Goal: Task Accomplishment & Management: Use online tool/utility

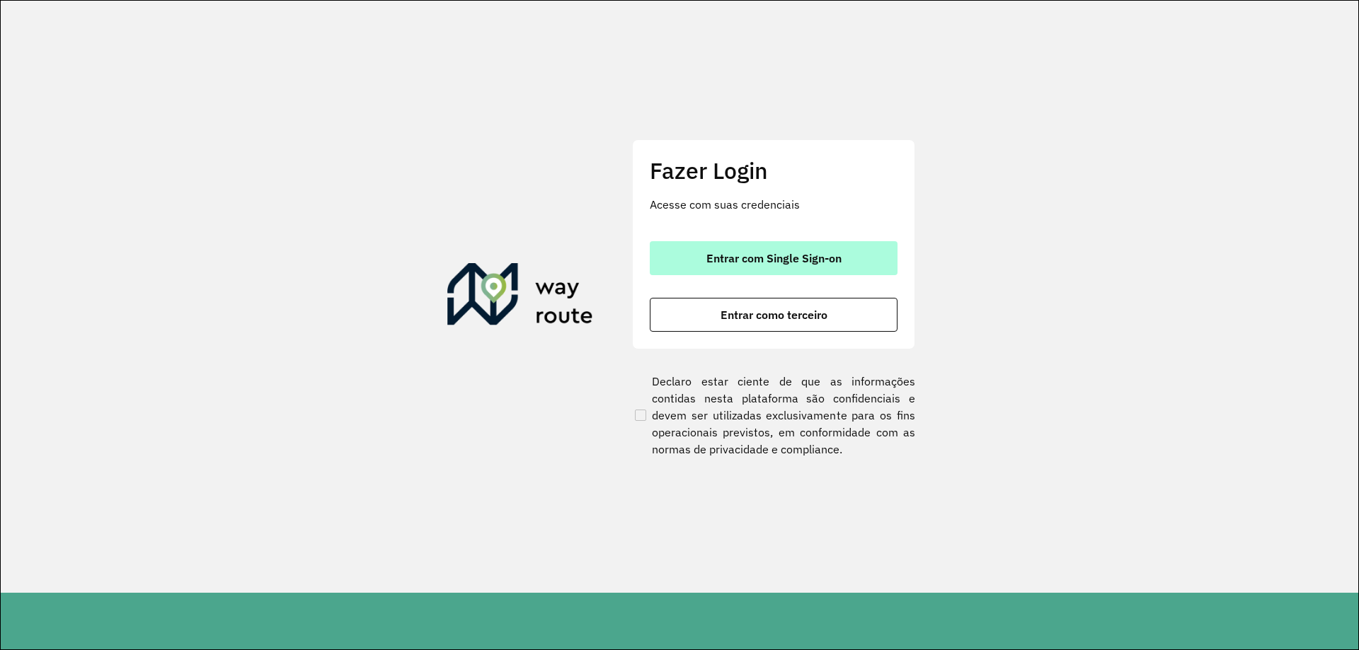
click at [783, 259] on span "Entrar com Single Sign-on" at bounding box center [773, 258] width 135 height 11
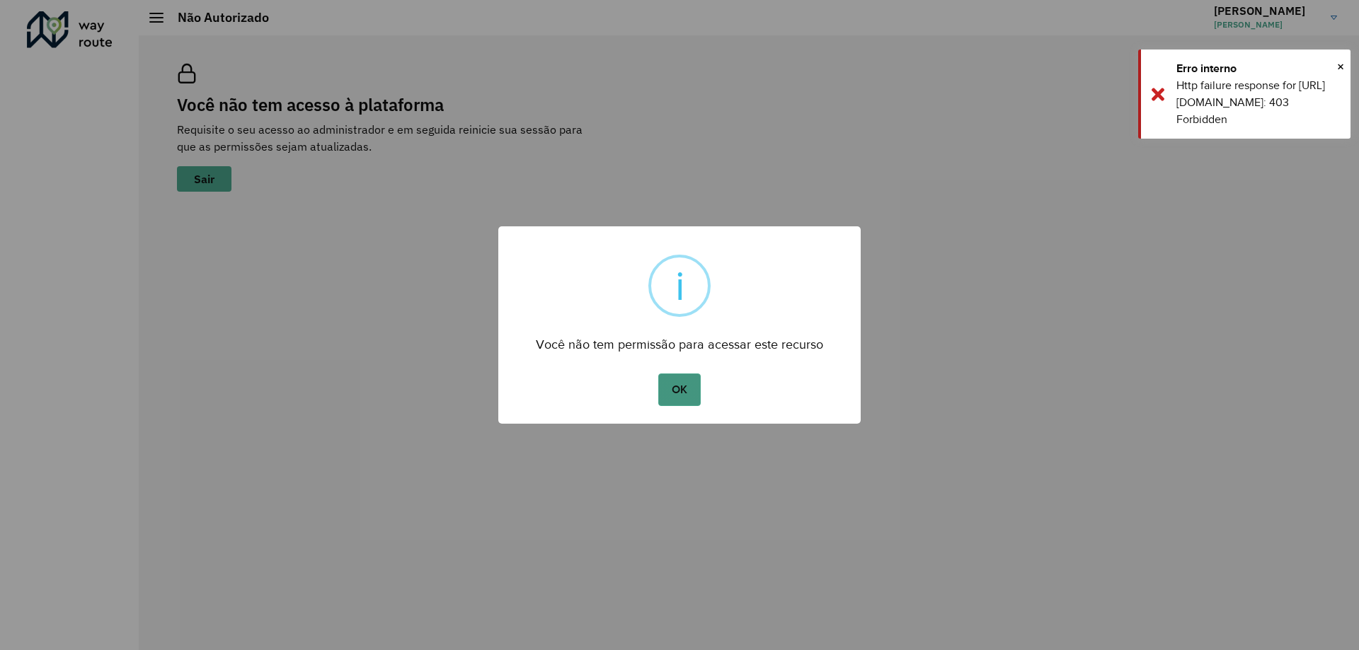
click at [682, 387] on button "OK" at bounding box center [679, 390] width 42 height 33
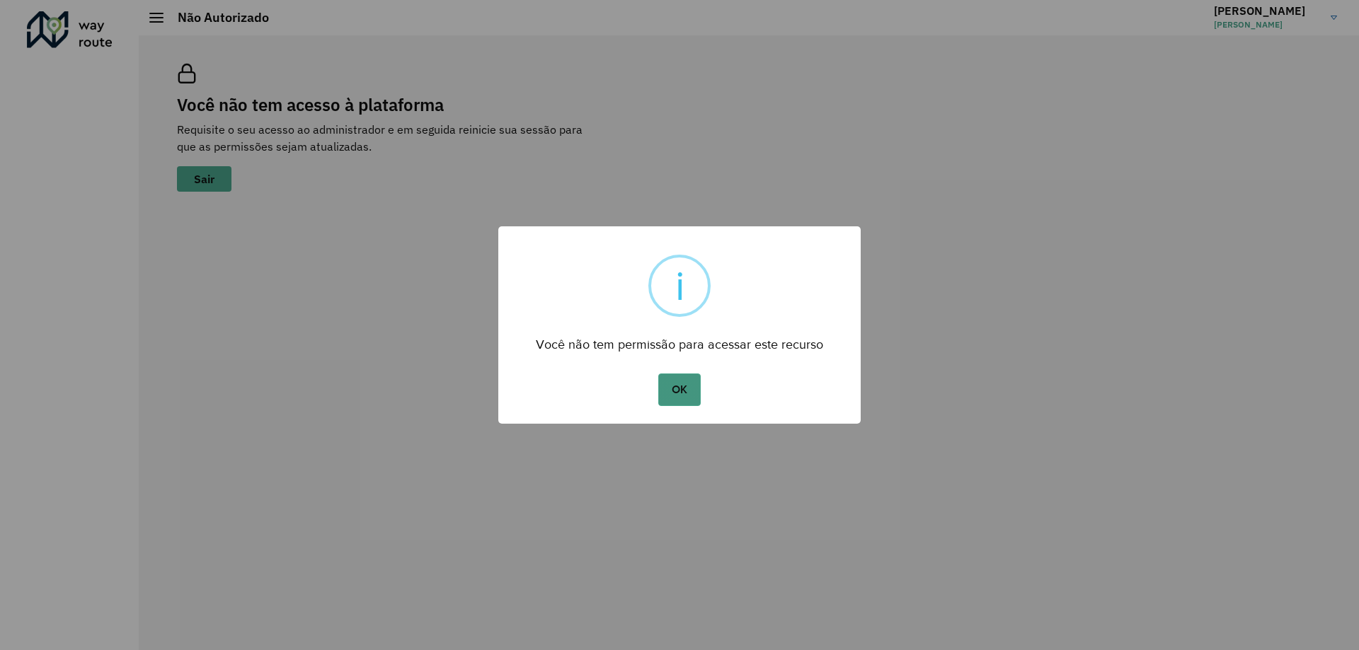
click at [684, 386] on button "OK" at bounding box center [679, 390] width 42 height 33
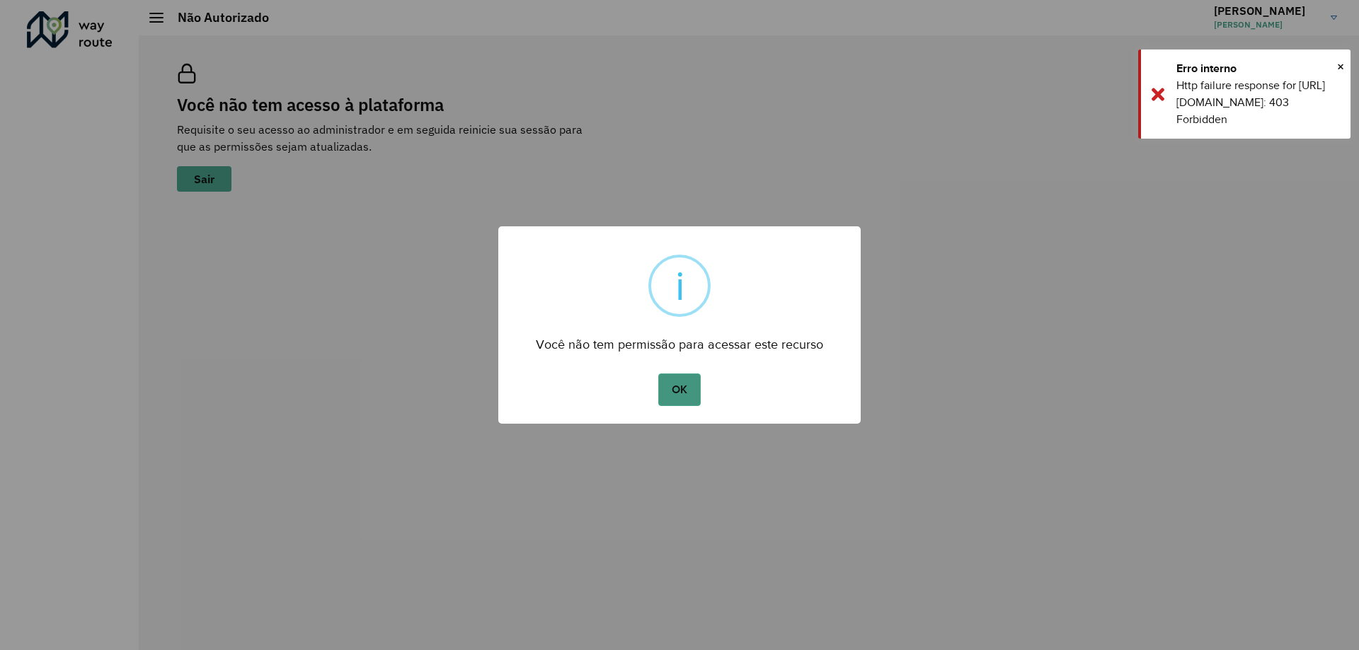
click at [684, 394] on button "OK" at bounding box center [679, 390] width 42 height 33
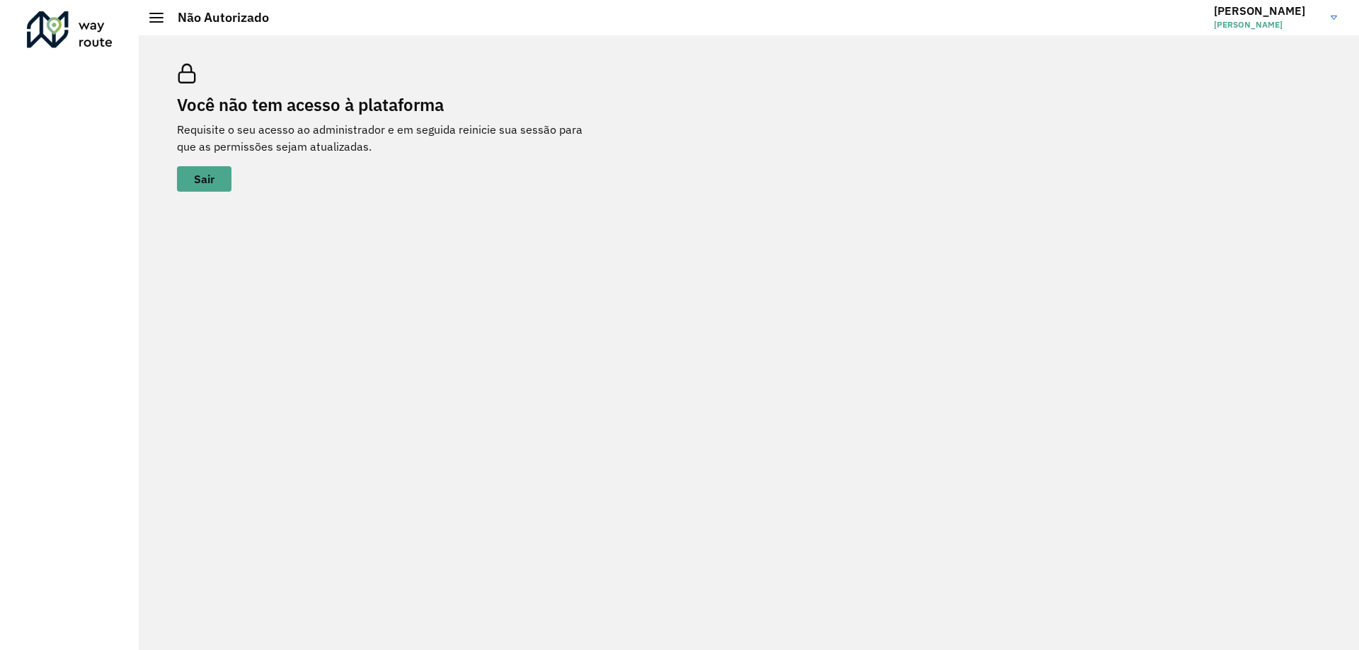
click at [1324, 21] on link "Pedro Pedro Fonseca" at bounding box center [1281, 17] width 134 height 37
click at [1271, 66] on link "Encerrar sessão" at bounding box center [1278, 70] width 125 height 43
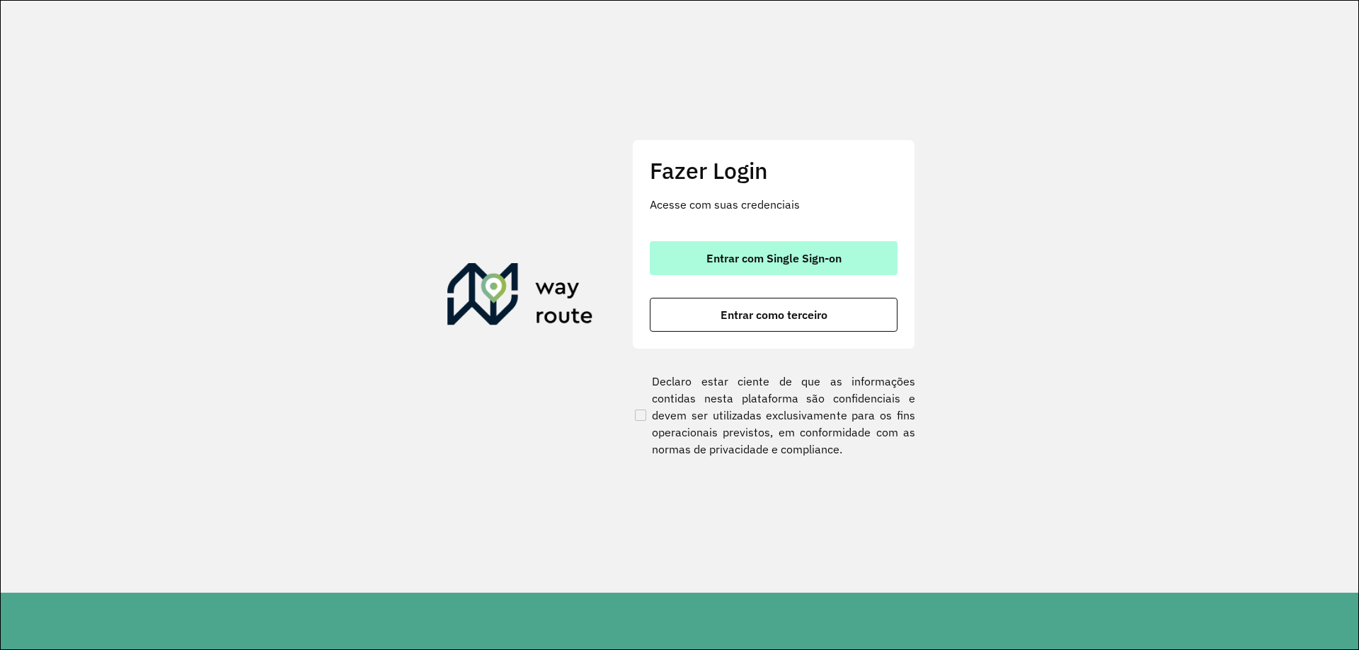
click at [759, 255] on span "Entrar com Single Sign-on" at bounding box center [773, 258] width 135 height 11
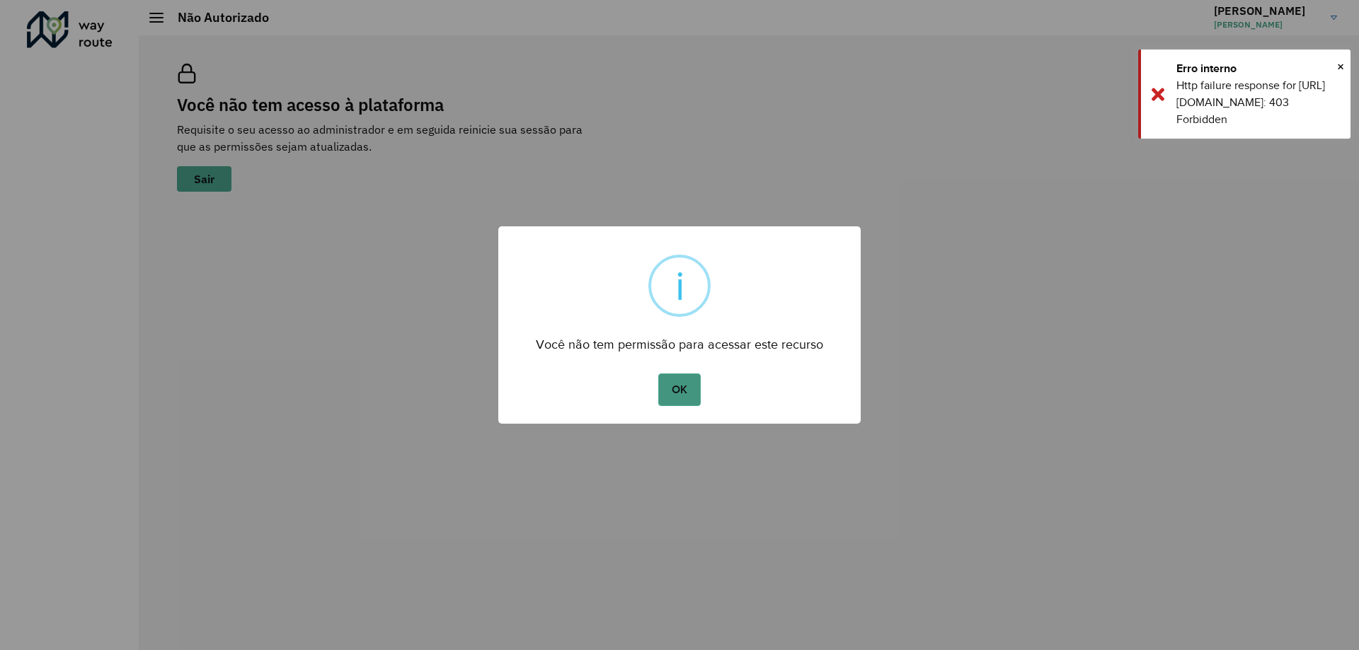
click at [682, 383] on button "OK" at bounding box center [679, 390] width 42 height 33
